Goal: Task Accomplishment & Management: Complete application form

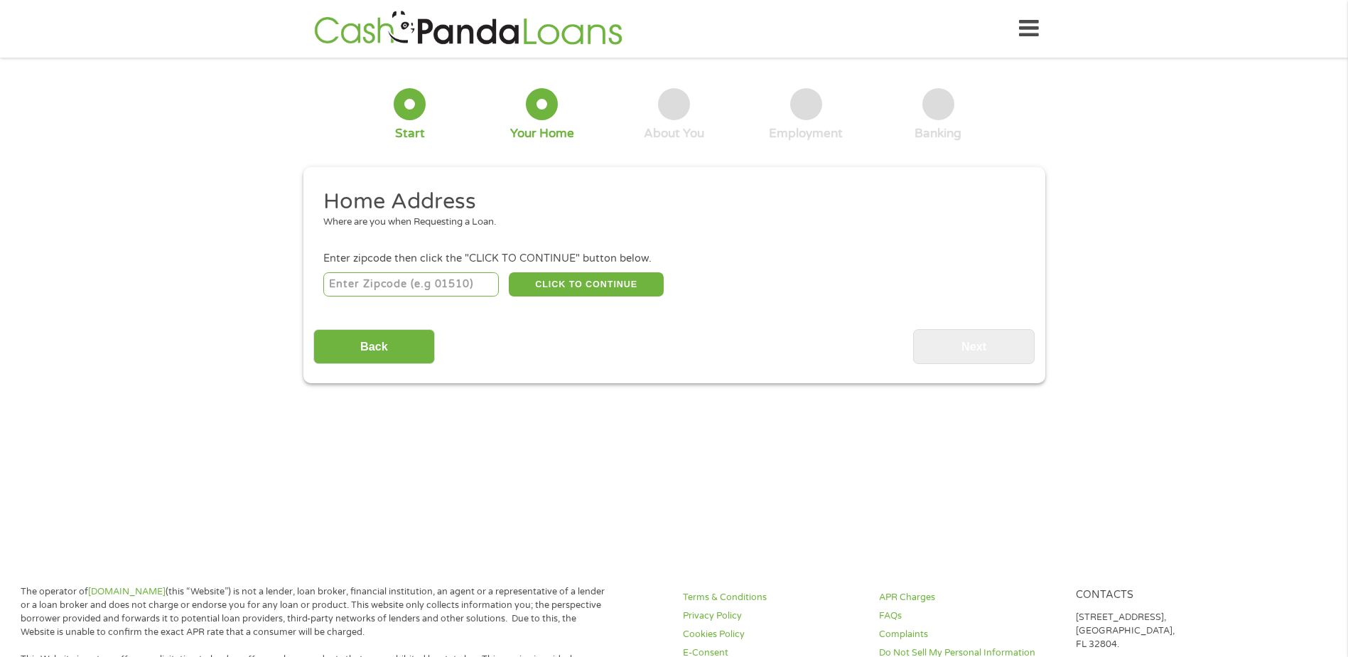
click at [365, 284] on input "number" at bounding box center [411, 284] width 176 height 24
type input "18202"
click at [601, 285] on button "CLICK TO CONTINUE" at bounding box center [586, 284] width 155 height 24
type input "18202"
type input "Hazleton"
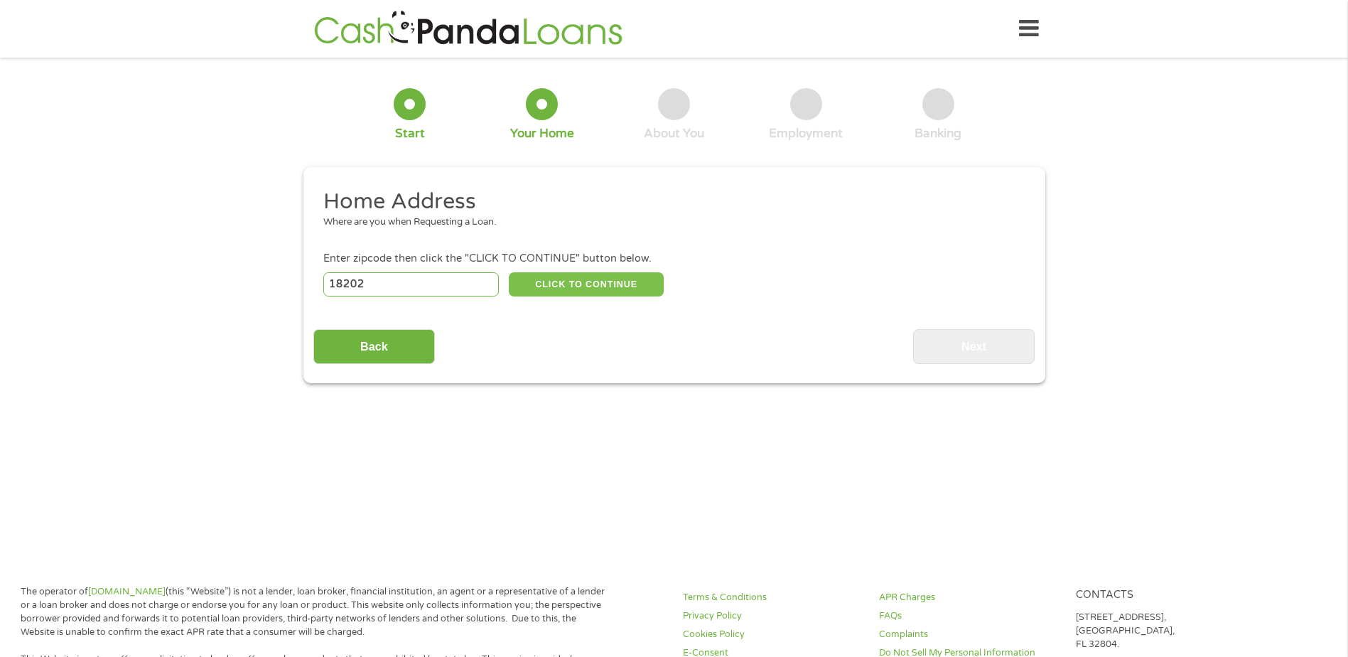
select select "[US_STATE]"
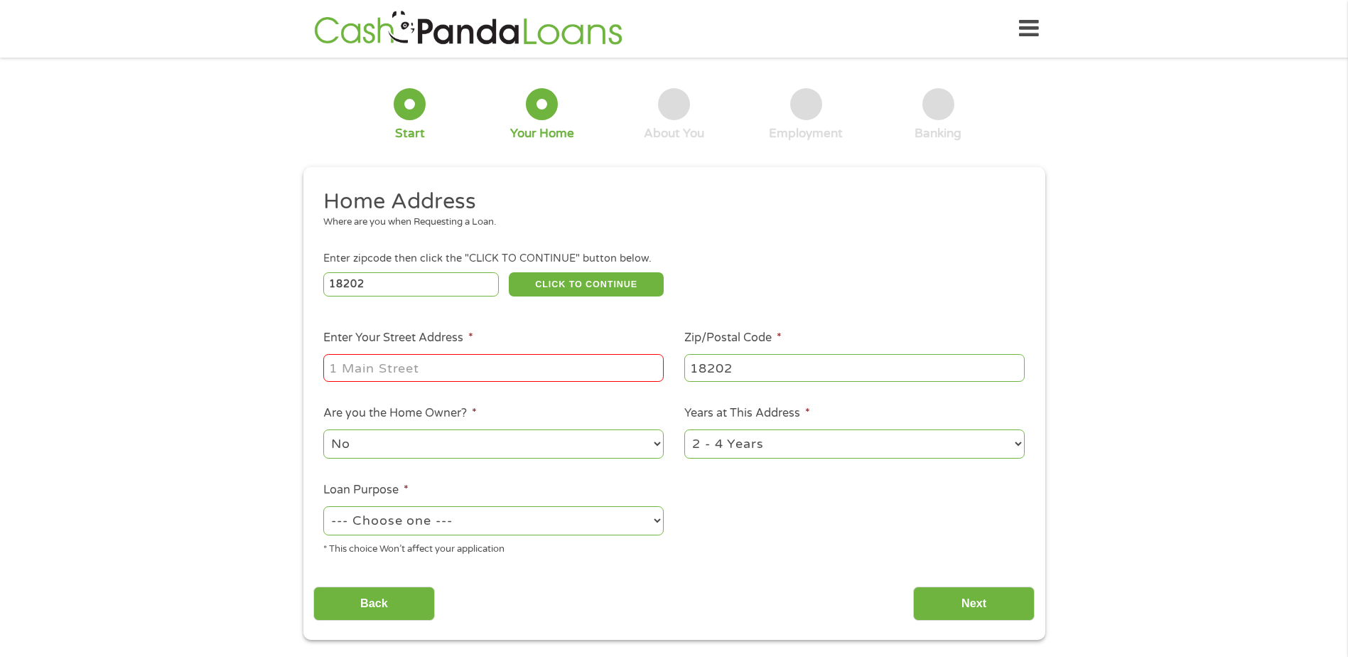
click at [358, 366] on input "Enter Your Street Address *" at bounding box center [493, 367] width 340 height 27
click at [480, 364] on input "[STREET_ADDRESS][PERSON_NAME]" at bounding box center [493, 367] width 340 height 27
type input "[STREET_ADDRESS][PERSON_NAME][PERSON_NAME]"
click at [660, 443] on select "No Yes" at bounding box center [493, 443] width 340 height 29
select select "yes"
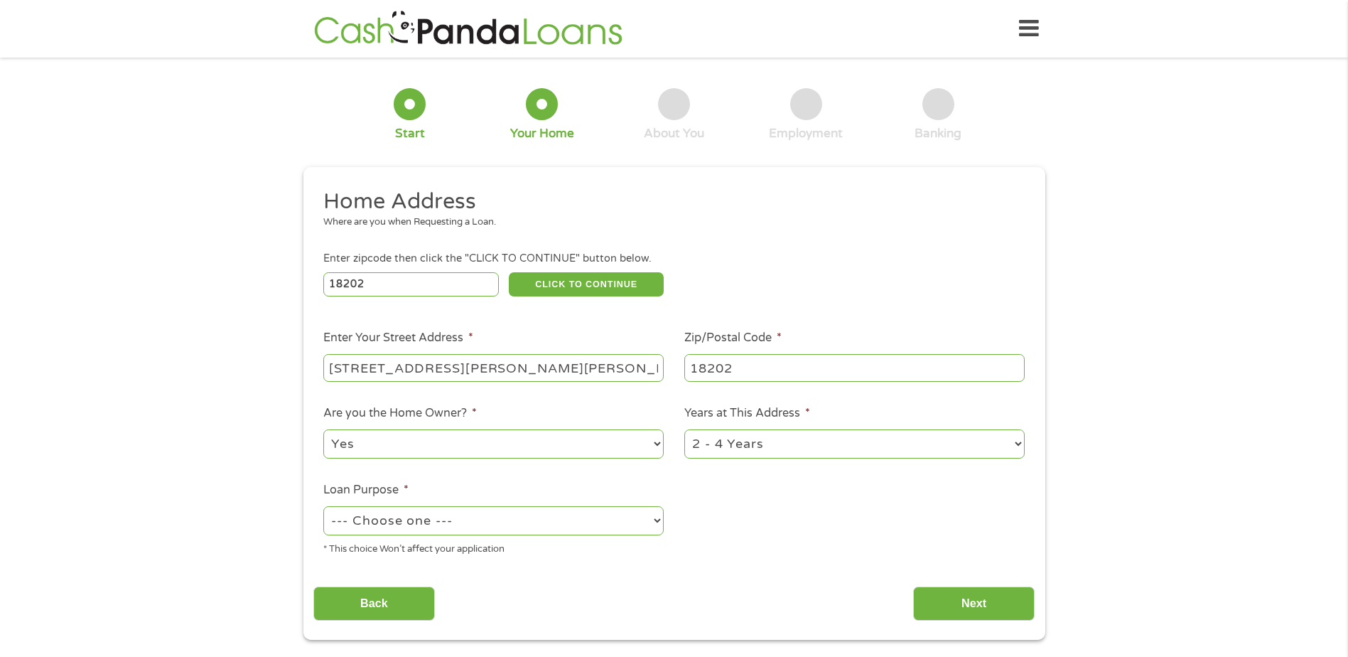
click at [323, 429] on select "No Yes" at bounding box center [493, 443] width 340 height 29
click at [1019, 442] on select "1 Year or less 1 - 2 Years 2 - 4 Years Over 4 Years" at bounding box center [855, 443] width 340 height 29
select select "60months"
click at [685, 429] on select "1 Year or less 1 - 2 Years 2 - 4 Years Over 4 Years" at bounding box center [855, 443] width 340 height 29
click at [407, 516] on select "--- Choose one --- Pay Bills Debt Consolidation Home Improvement Major Purchase…" at bounding box center [493, 520] width 340 height 29
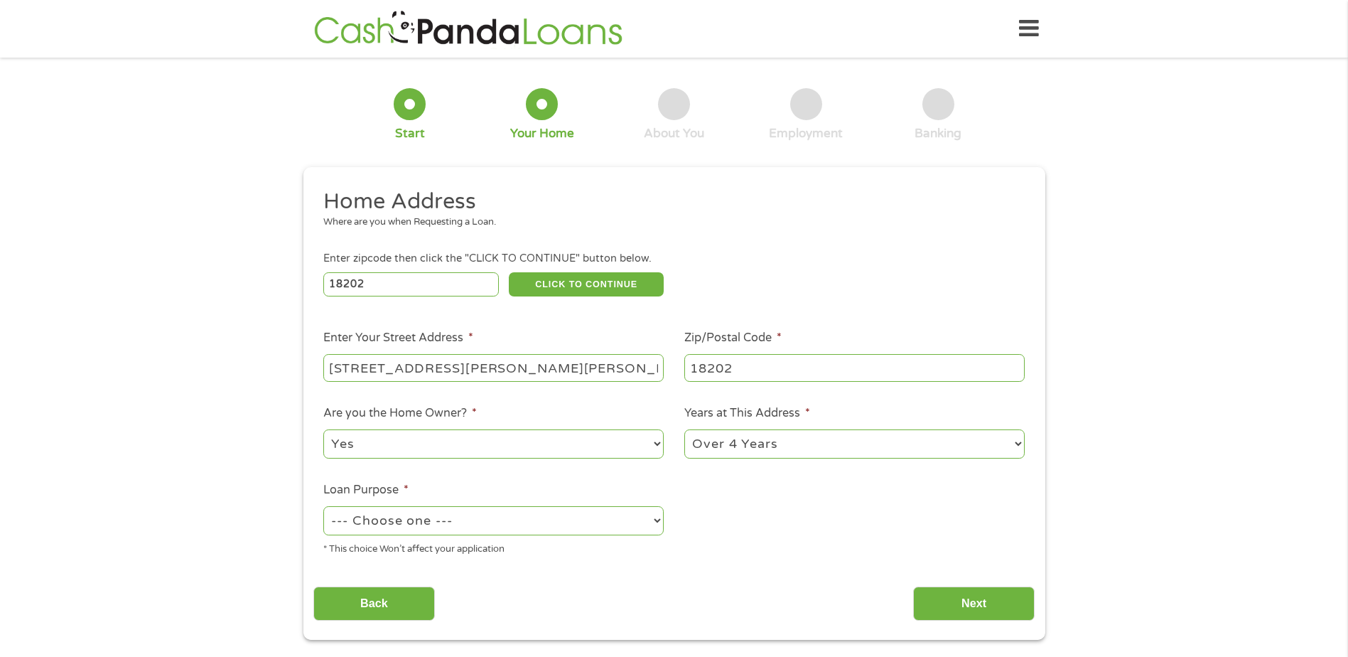
select select "shorttermcash"
click at [323, 506] on select "--- Choose one --- Pay Bills Debt Consolidation Home Improvement Major Purchase…" at bounding box center [493, 520] width 340 height 29
click at [972, 598] on input "Next" at bounding box center [974, 603] width 122 height 35
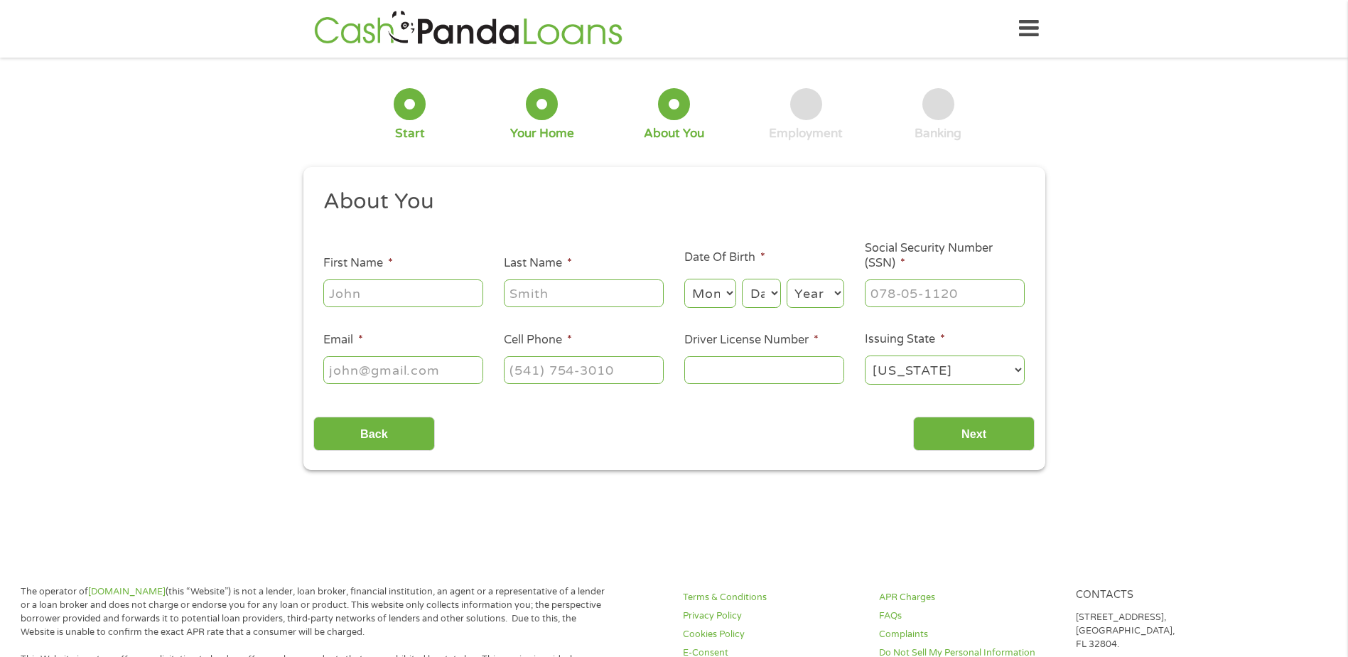
click at [358, 285] on input "First Name *" at bounding box center [403, 292] width 160 height 27
type input "Jack"
type input "[PERSON_NAME]"
click at [729, 290] on select "Month 1 2 3 4 5 6 7 8 9 10 11 12" at bounding box center [711, 293] width 52 height 29
select select "2"
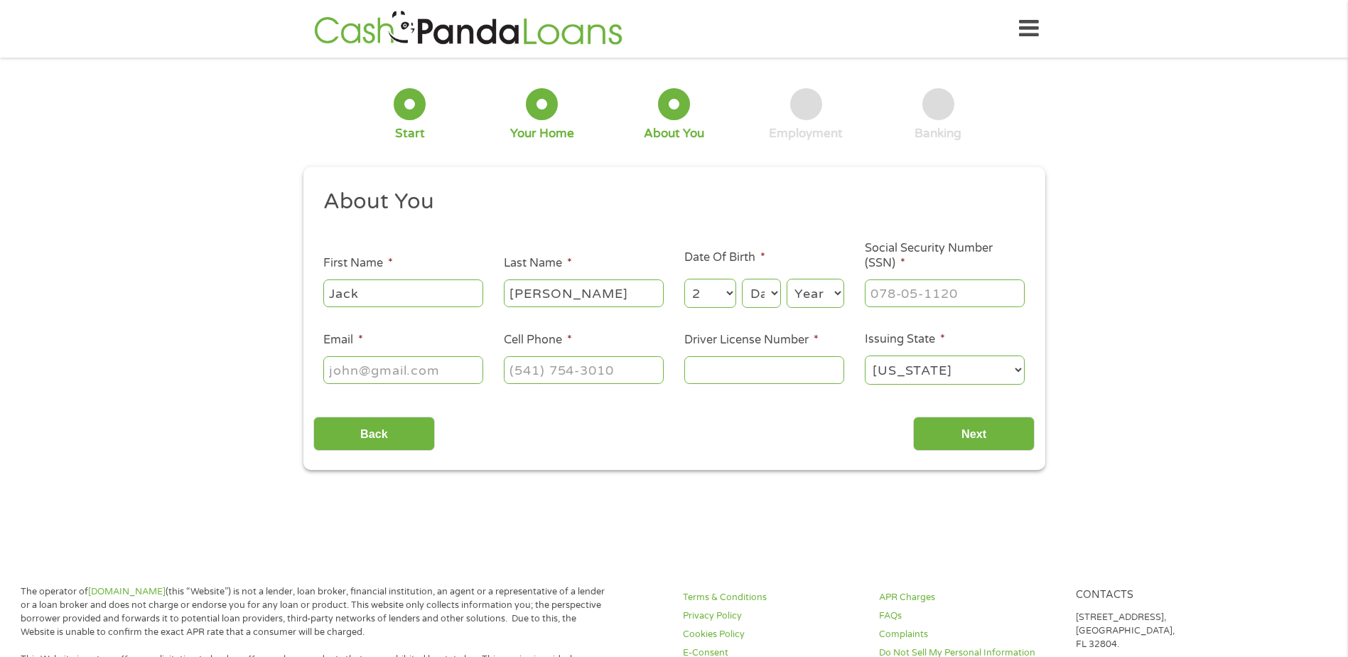
click at [685, 279] on select "Month 1 2 3 4 5 6 7 8 9 10 11 12" at bounding box center [711, 293] width 52 height 29
click at [778, 287] on select "Day 1 2 3 4 5 6 7 8 9 10 11 12 13 14 15 16 17 18 19 20 21 22 23 24 25 26 27 28 …" at bounding box center [761, 293] width 38 height 29
select select "8"
click at [742, 279] on select "Day 1 2 3 4 5 6 7 8 9 10 11 12 13 14 15 16 17 18 19 20 21 22 23 24 25 26 27 28 …" at bounding box center [761, 293] width 38 height 29
click at [840, 297] on select "Year [DATE] 2006 2005 2004 2003 2002 2001 2000 1999 1998 1997 1996 1995 1994 19…" at bounding box center [816, 293] width 58 height 29
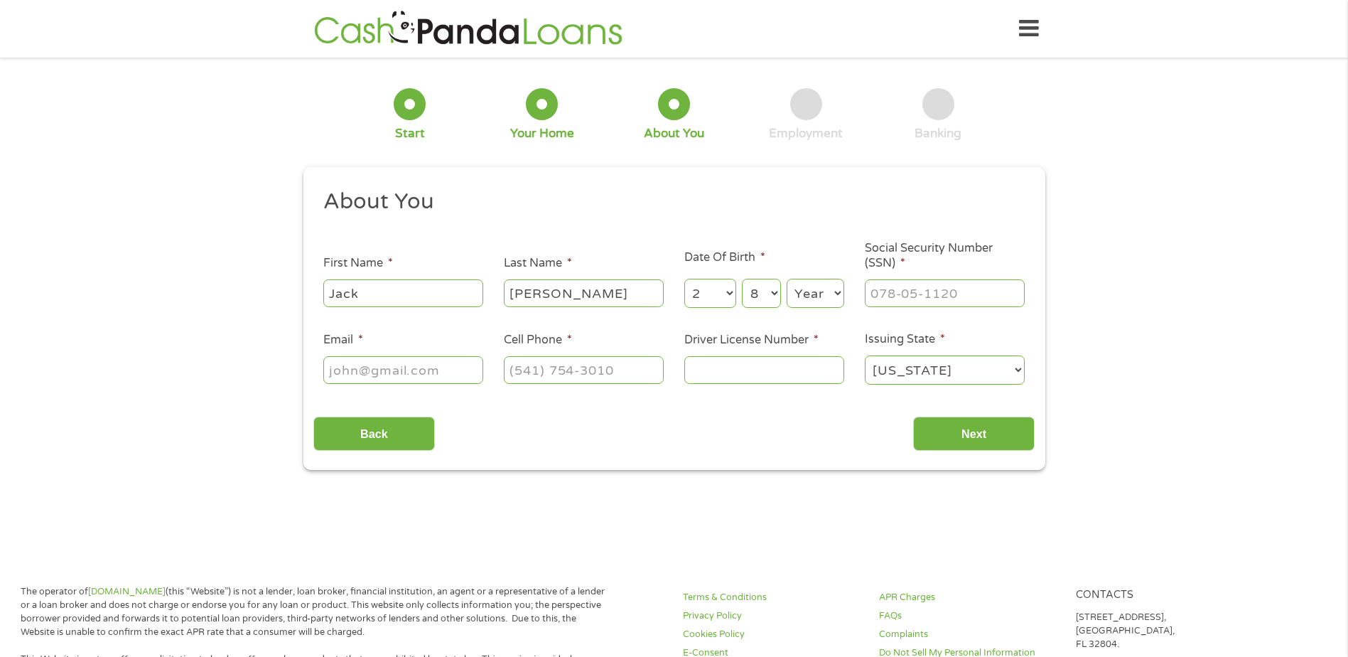
select select "1962"
click at [787, 279] on select "Year [DATE] 2006 2005 2004 2003 2002 2001 2000 1999 1998 1997 1996 1995 1994 19…" at bounding box center [816, 293] width 58 height 29
click at [876, 289] on input "___-__-____" at bounding box center [945, 292] width 160 height 27
type input "426-29-2414"
click at [365, 372] on input "Email *" at bounding box center [403, 369] width 160 height 27
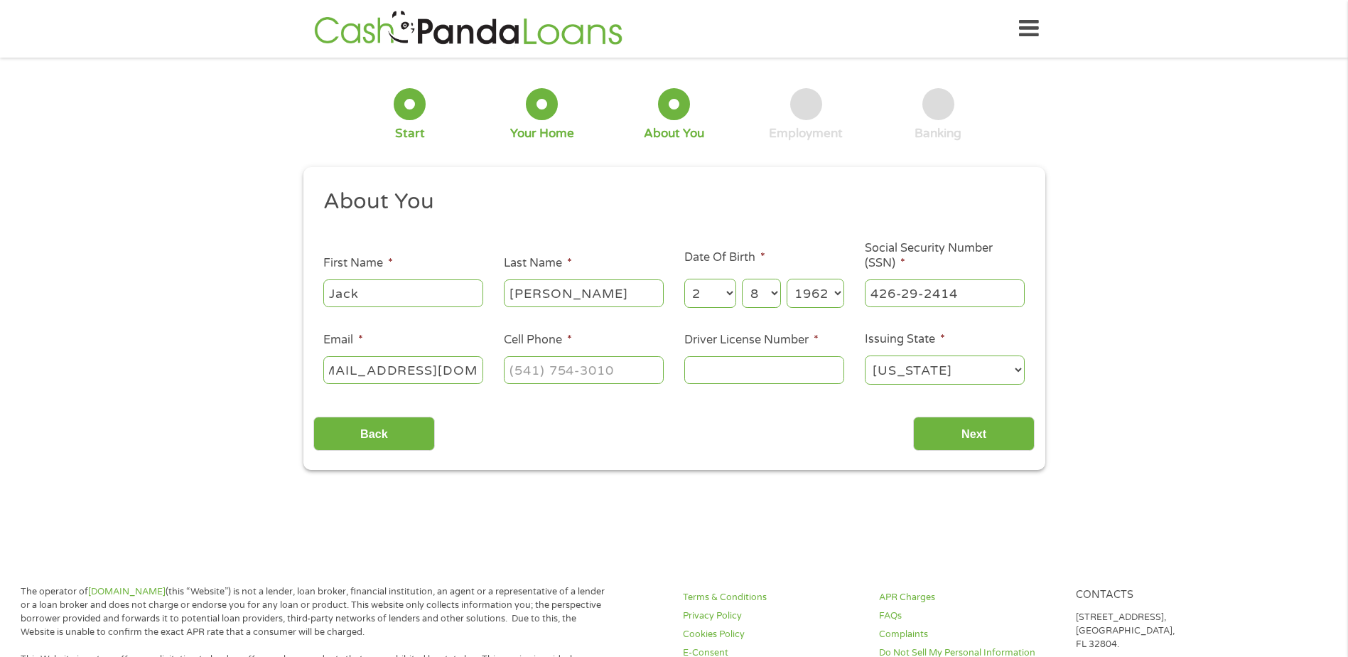
scroll to position [0, 37]
type input "[EMAIL_ADDRESS][DOMAIN_NAME]"
type input "[PHONE_NUMBER]"
type input "19568441"
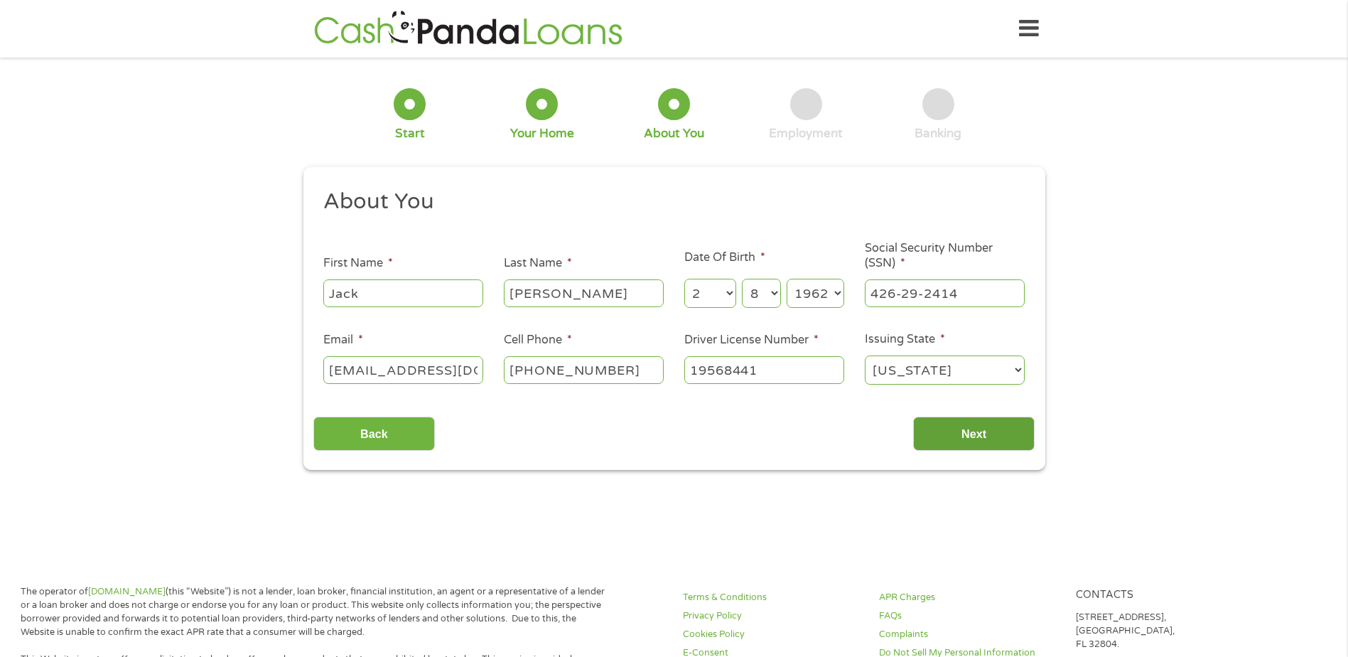
click at [960, 426] on input "Next" at bounding box center [974, 434] width 122 height 35
click at [959, 431] on input "Next" at bounding box center [974, 434] width 122 height 35
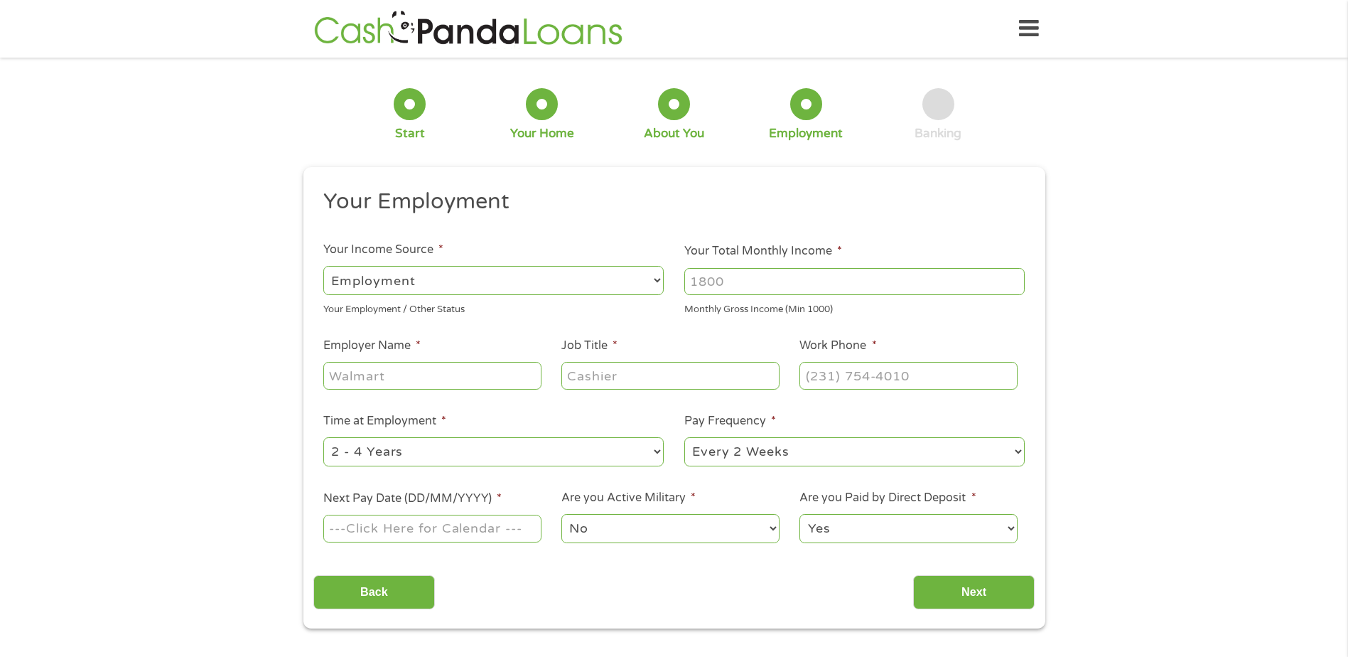
scroll to position [6, 6]
click at [959, 431] on li "Pay Frequency * --- Choose one --- Every 2 Weeks Every Week Monthly Semi-Monthly" at bounding box center [855, 440] width 361 height 56
click at [756, 276] on input "Your Total Monthly Income *" at bounding box center [855, 281] width 340 height 27
type input "3380"
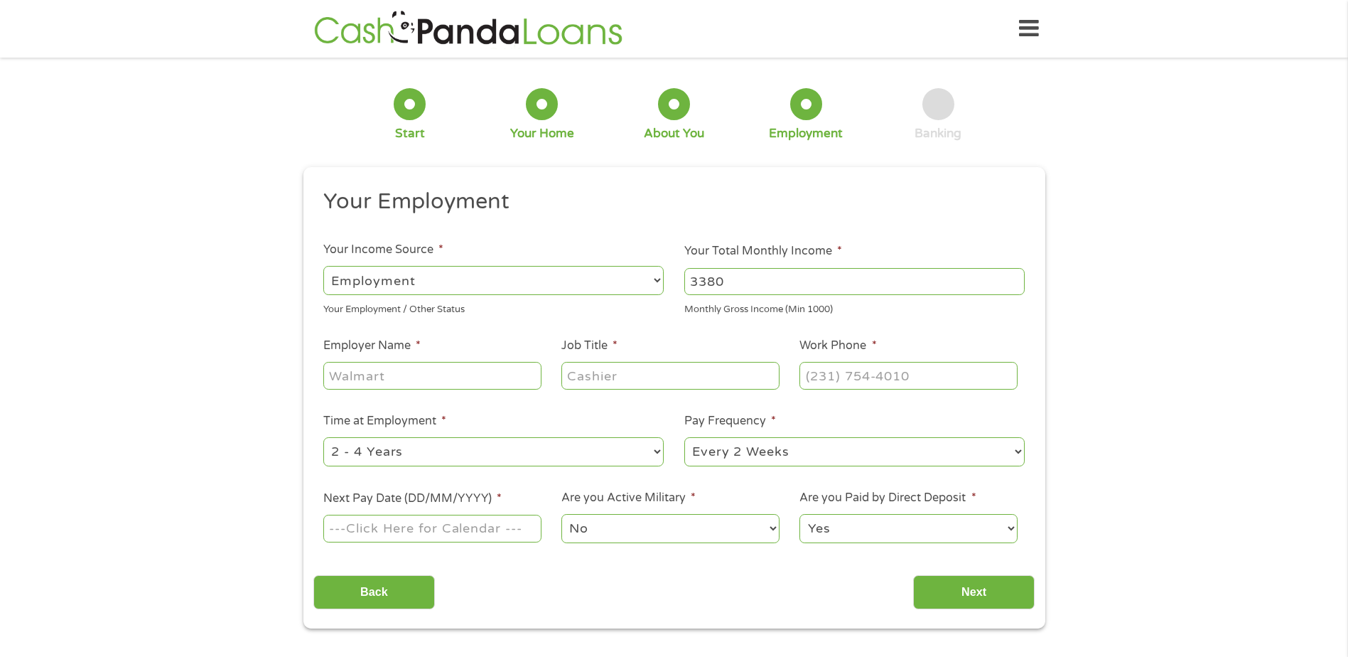
click at [477, 380] on input "Employer Name *" at bounding box center [432, 375] width 218 height 27
type input "i"
type input "INSTEEL WIRE PRODUCTS"
click at [606, 375] on input "Job Title *" at bounding box center [671, 375] width 218 height 27
type input "SCHEDULER"
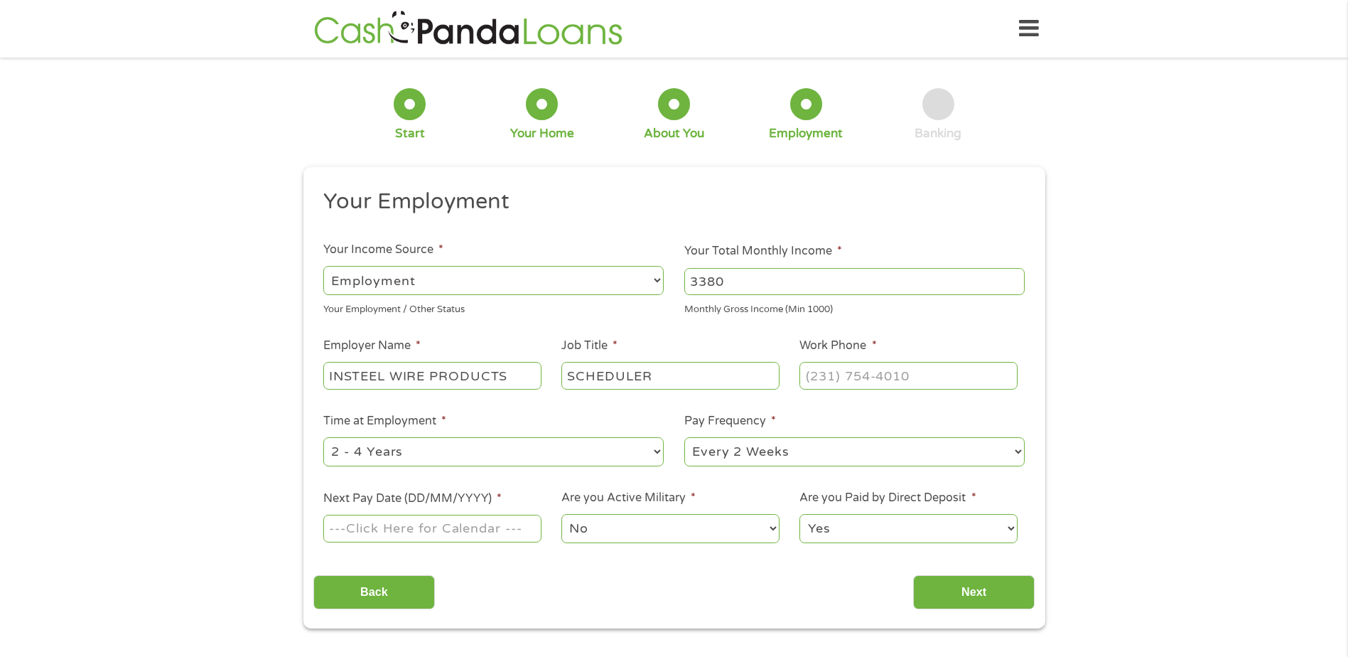
type input "(___) ___-____"
click at [825, 378] on input "(___) ___-____" at bounding box center [909, 375] width 218 height 27
type input "[PHONE_NUMBER]"
click at [658, 456] on select "--- Choose one --- 1 Year or less 1 - 2 Years 2 - 4 Years Over 4 Years" at bounding box center [493, 451] width 340 height 29
select select "60months"
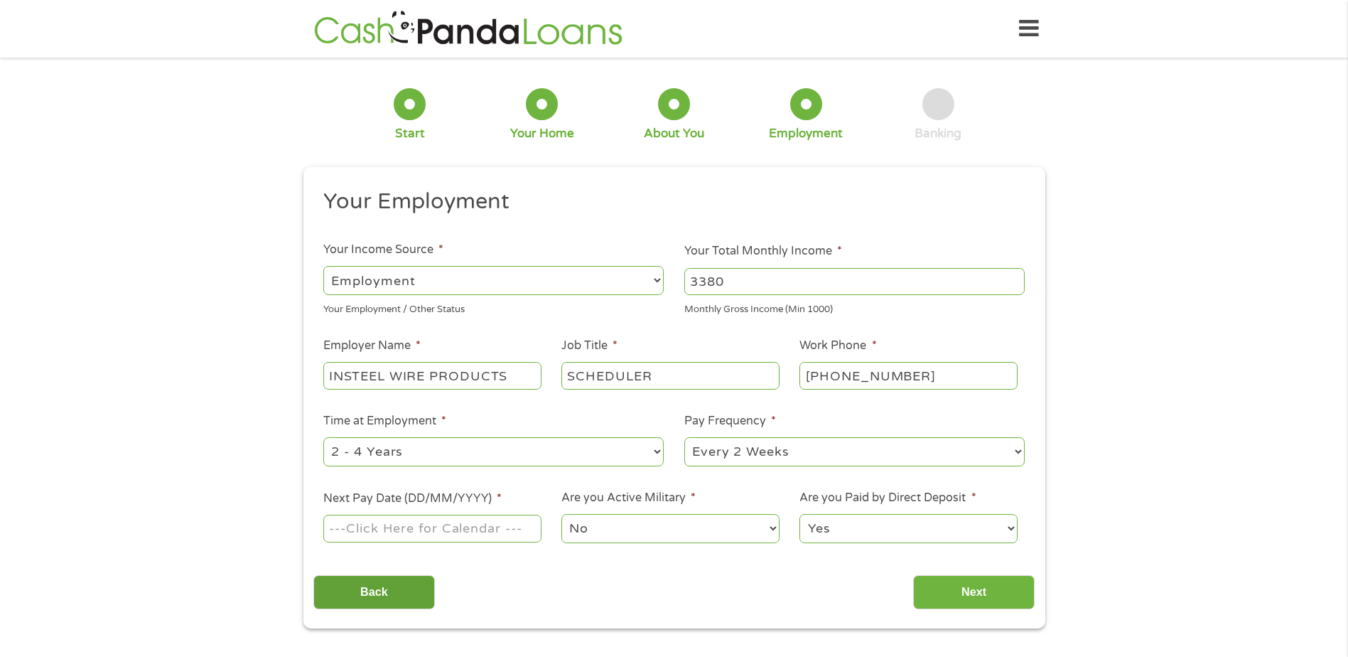
click at [323, 437] on select "--- Choose one --- 1 Year or less 1 - 2 Years 2 - 4 Years Over 4 Years" at bounding box center [493, 451] width 340 height 29
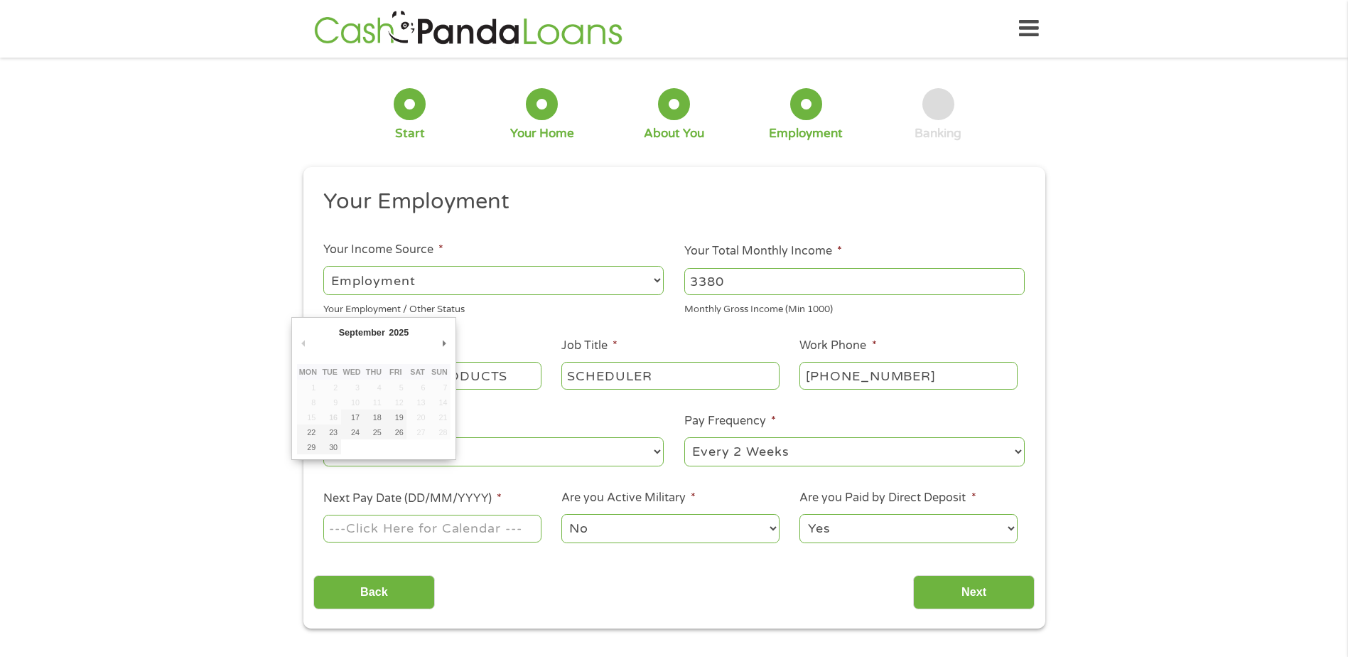
click at [430, 532] on input "Next Pay Date (DD/MM/YYYY) *" at bounding box center [432, 528] width 218 height 27
type input "[DATE]"
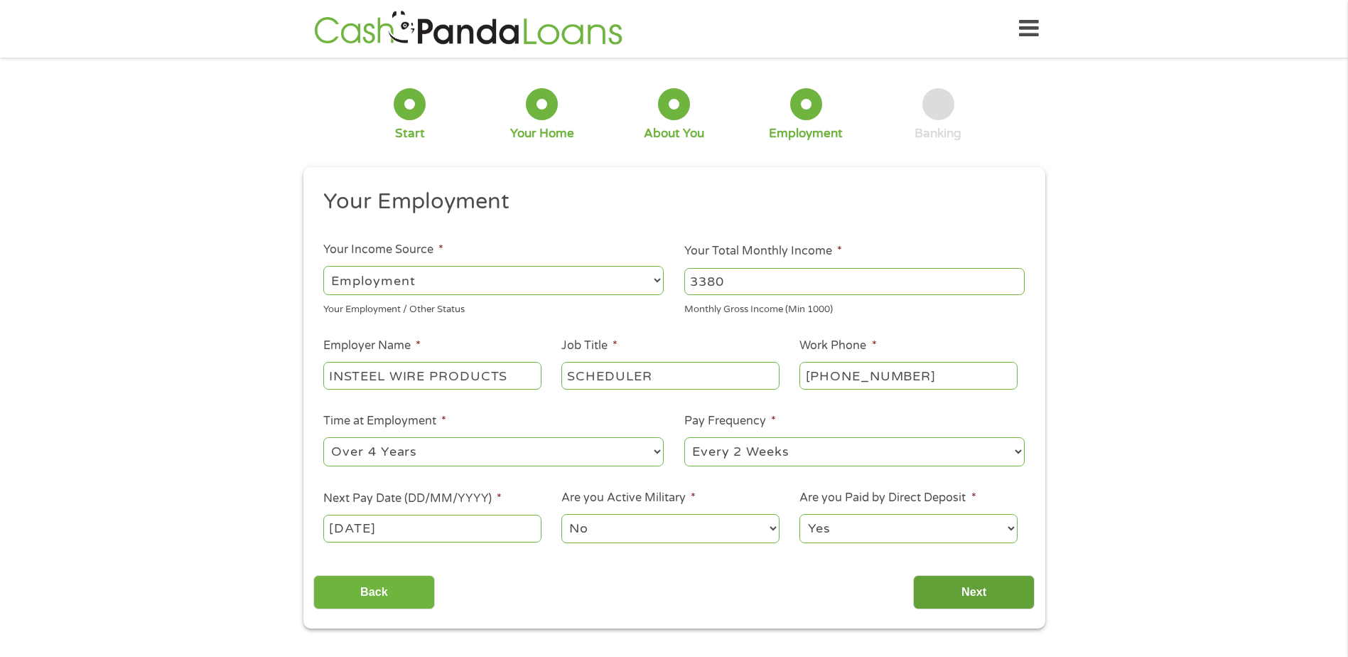
click at [965, 599] on input "Next" at bounding box center [974, 592] width 122 height 35
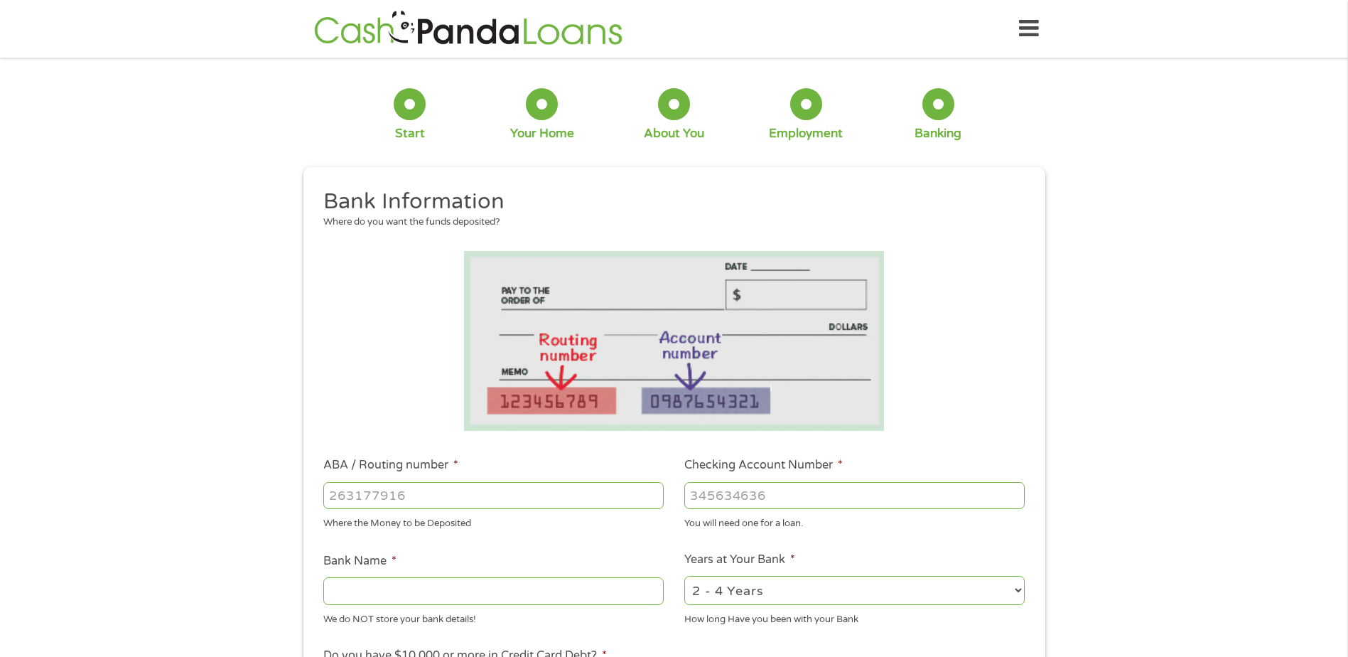
click at [351, 494] on input "ABA / Routing number *" at bounding box center [493, 495] width 340 height 27
type input "031000503"
type input "[PERSON_NAME] FARGO BANK"
type input "031000503"
click at [711, 499] on input "Checking Account Number *" at bounding box center [855, 495] width 340 height 27
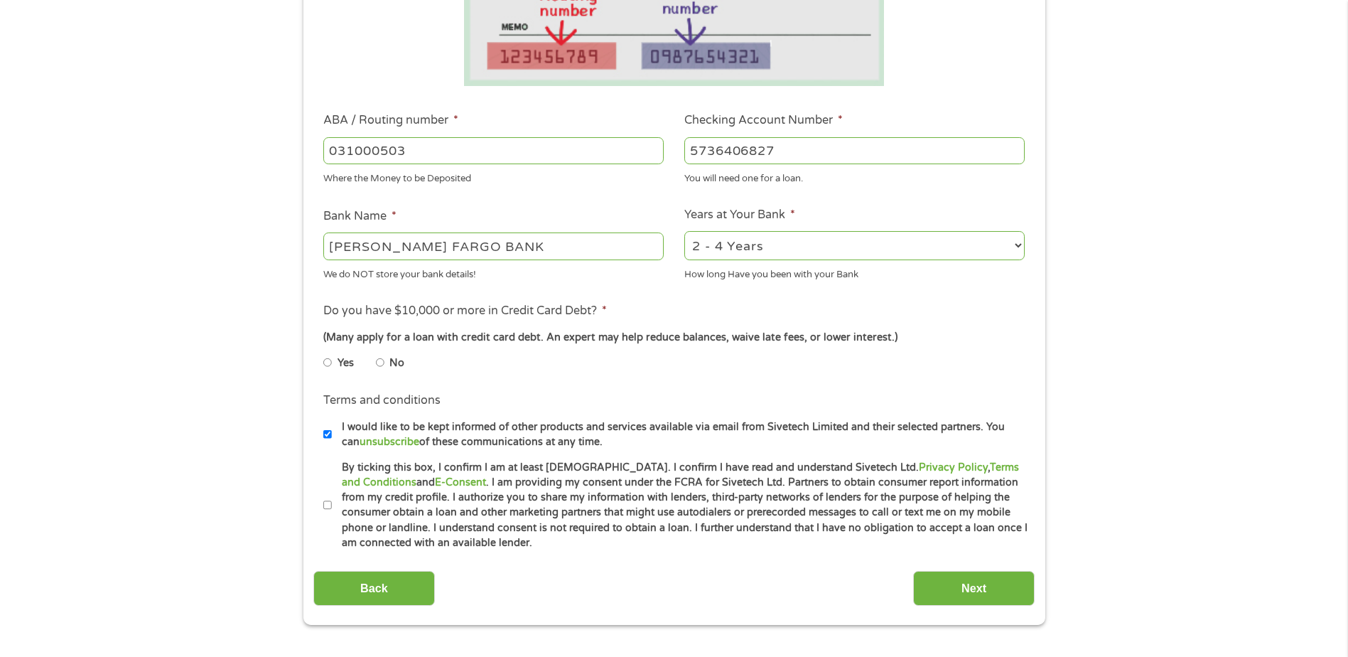
scroll to position [355, 0]
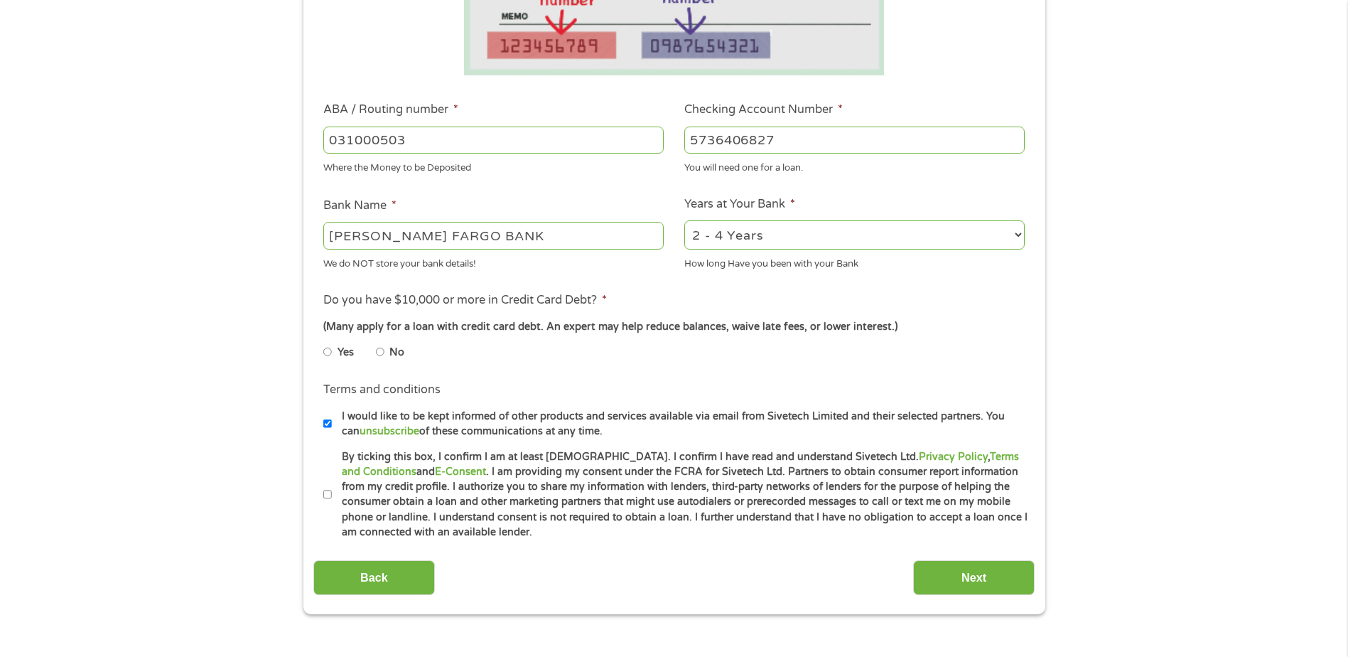
type input "5736406827"
click at [1020, 235] on select "2 - 4 Years 6 - 12 Months 1 - 2 Years Over 4 Years" at bounding box center [855, 234] width 340 height 29
select select "60months"
click at [685, 220] on select "2 - 4 Years 6 - 12 Months 1 - 2 Years Over 4 Years" at bounding box center [855, 234] width 340 height 29
click at [380, 347] on input "No" at bounding box center [380, 351] width 9 height 23
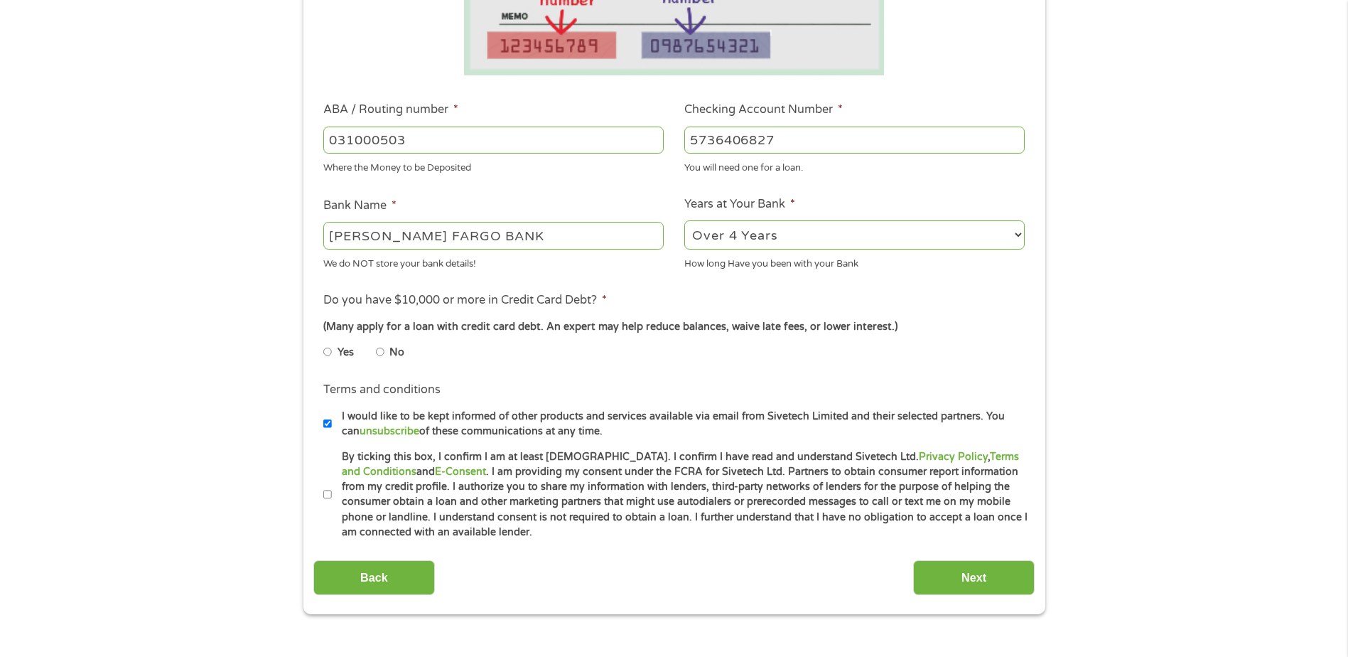
radio input "true"
click at [333, 495] on label "By ticking this box, I confirm I am at least [DEMOGRAPHIC_DATA]. I confirm I ha…" at bounding box center [680, 494] width 697 height 91
click at [332, 495] on input "By ticking this box, I confirm I am at least [DEMOGRAPHIC_DATA]. I confirm I ha…" at bounding box center [327, 494] width 9 height 23
checkbox input "true"
click at [969, 578] on input "Next" at bounding box center [974, 577] width 122 height 35
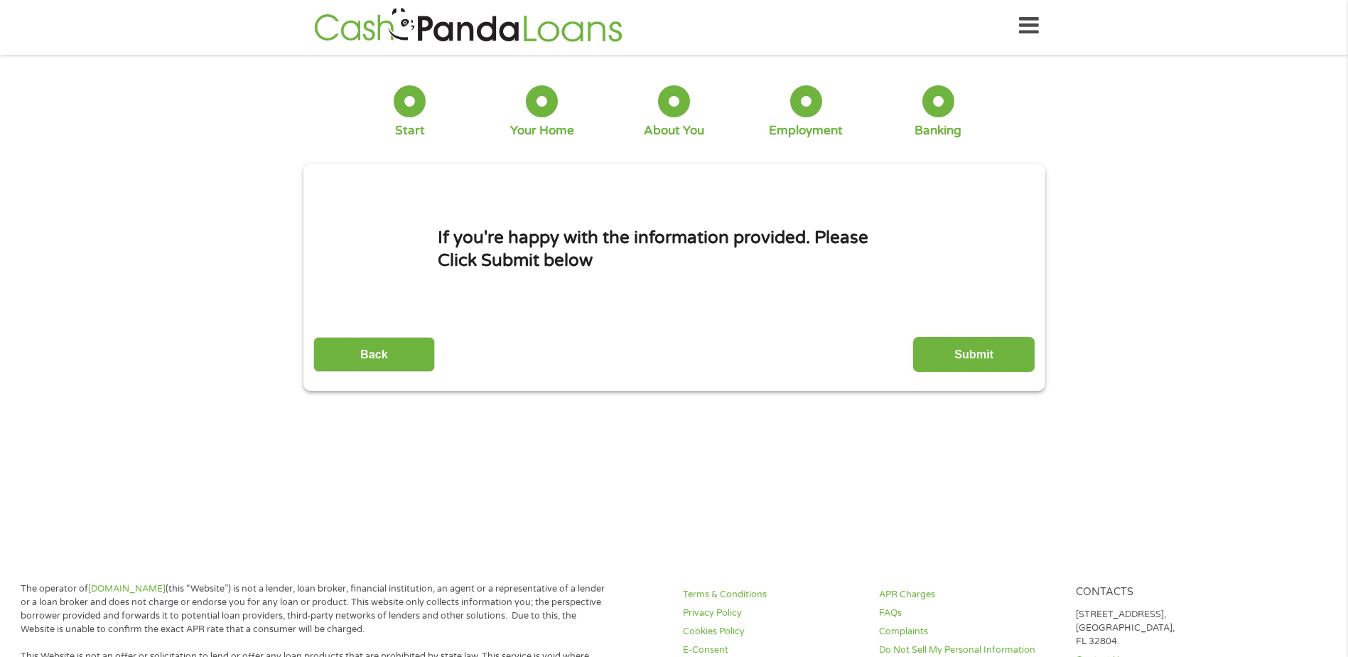
scroll to position [0, 0]
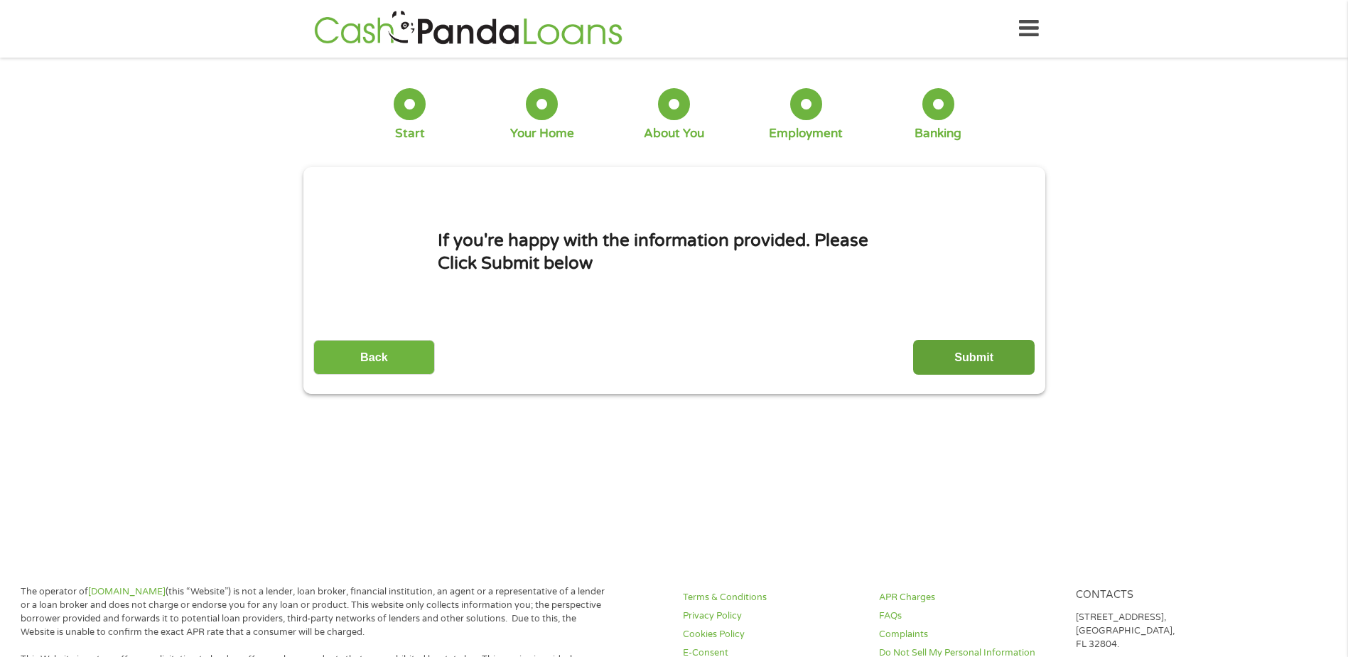
click at [960, 350] on input "Submit" at bounding box center [974, 357] width 122 height 35
